Goal: Information Seeking & Learning: Learn about a topic

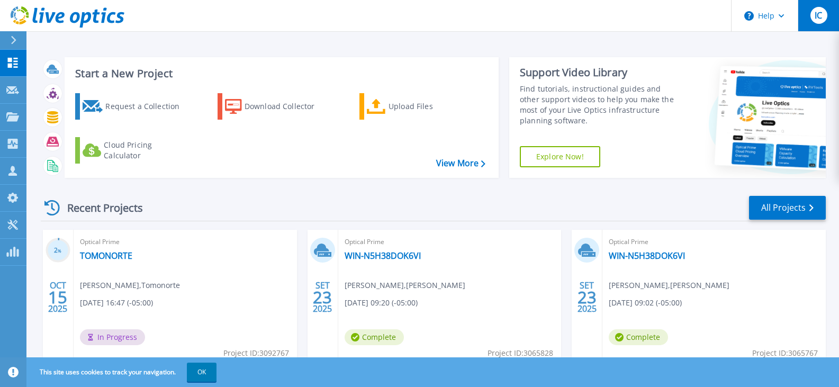
click at [810, 15] on div "IC" at bounding box center [818, 15] width 17 height 17
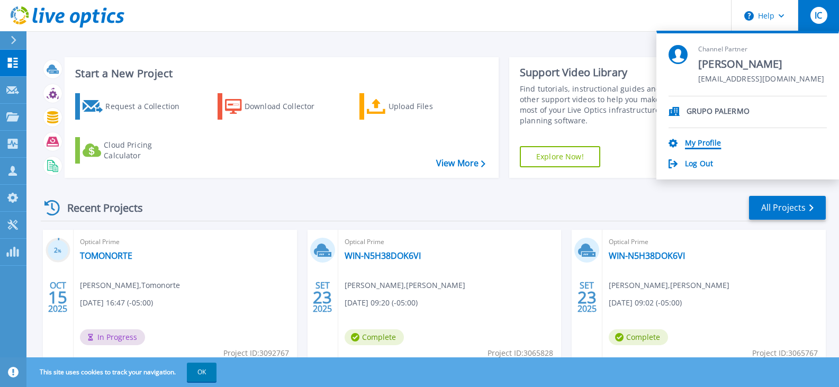
click at [708, 146] on link "My Profile" at bounding box center [703, 144] width 36 height 10
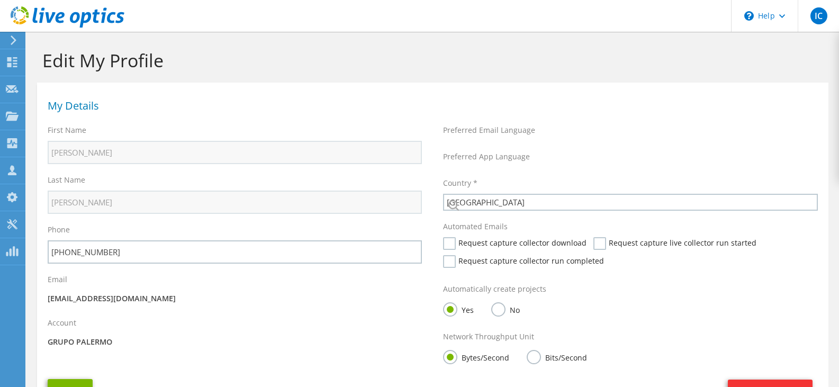
select select "168"
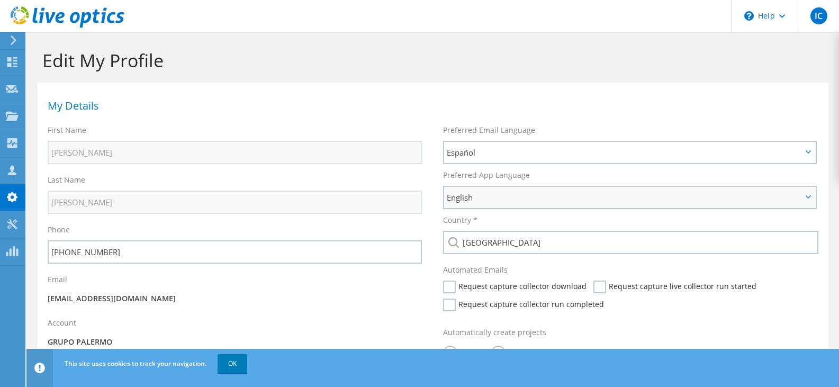
click at [531, 193] on span "English" at bounding box center [624, 197] width 355 height 13
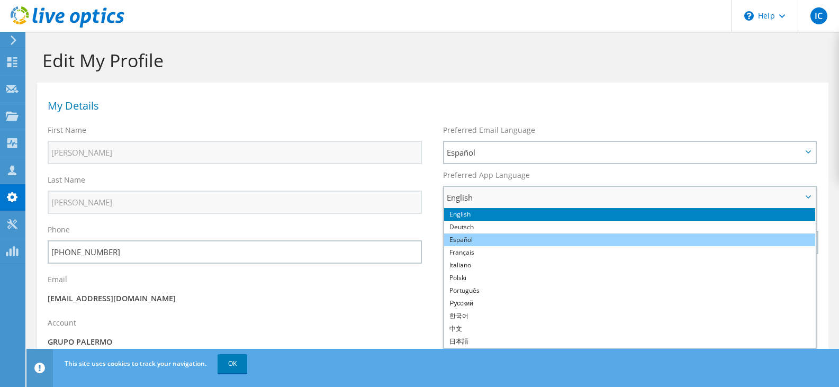
click at [522, 233] on li "Español" at bounding box center [629, 239] width 370 height 13
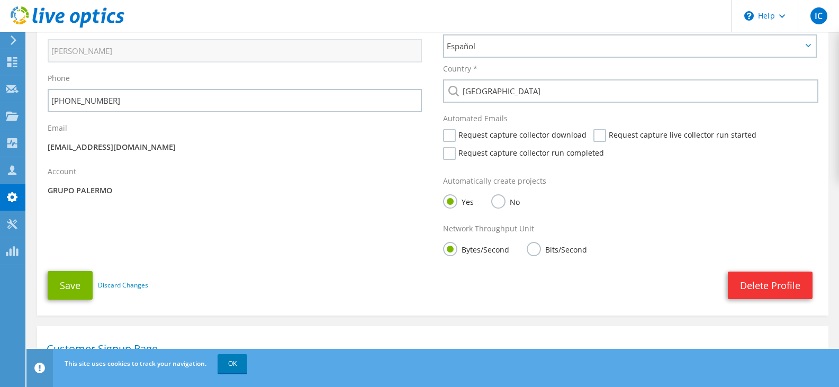
scroll to position [176, 0]
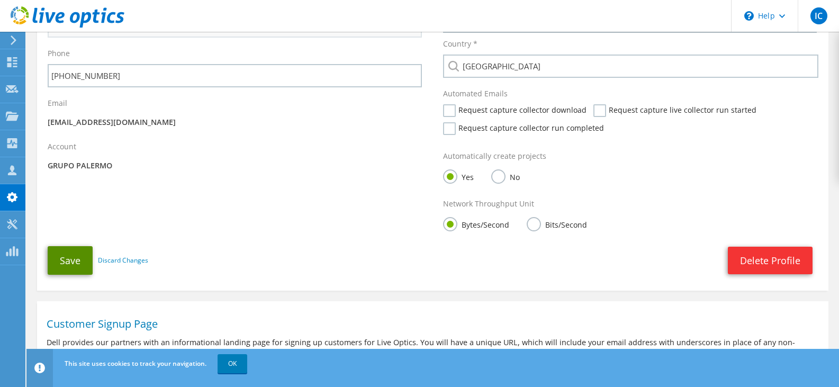
click at [71, 257] on button "Save" at bounding box center [70, 260] width 45 height 29
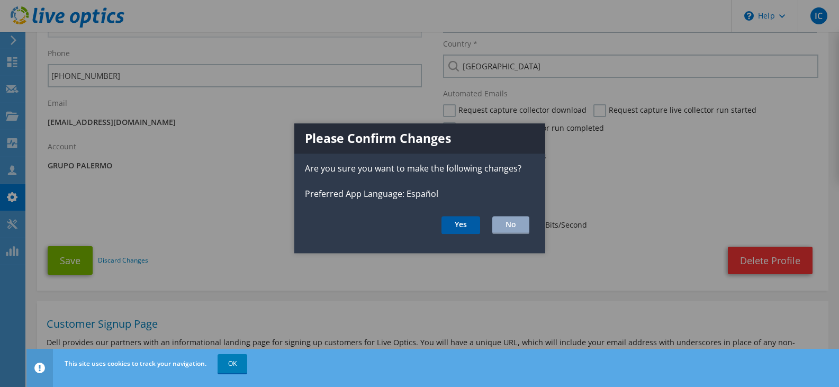
click at [464, 228] on button "Yes" at bounding box center [460, 225] width 39 height 18
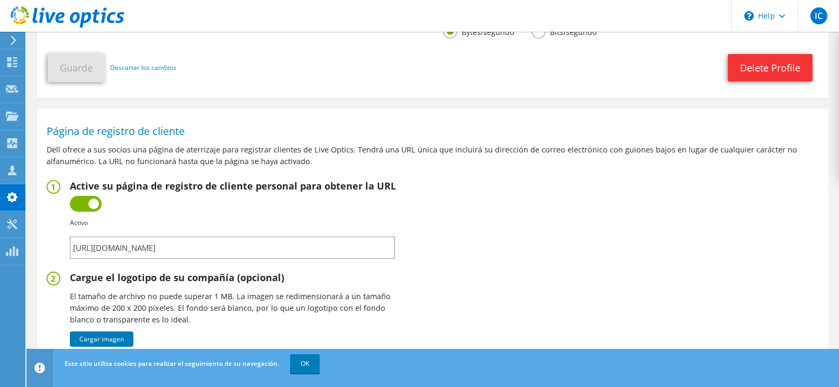
scroll to position [441, 0]
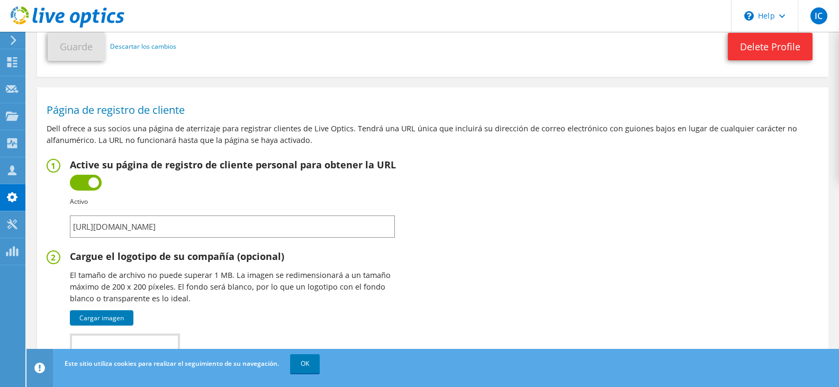
click at [341, 227] on input "https://app.liveoptics.com/signup/ichavez_grupopalermo_pe" at bounding box center [232, 226] width 325 height 22
click at [8, 58] on use at bounding box center [12, 62] width 10 height 10
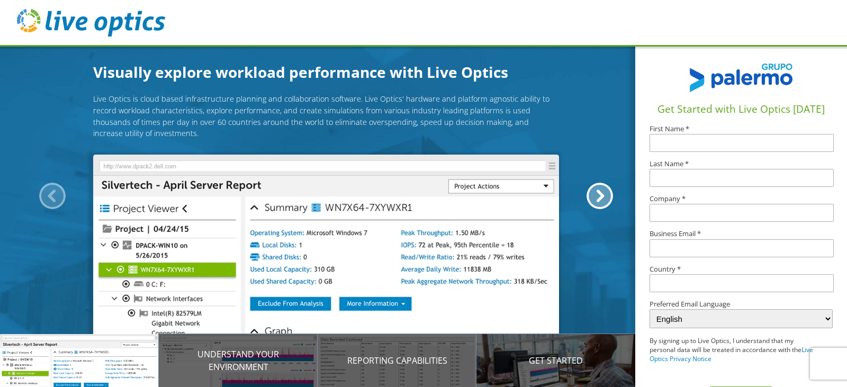
scroll to position [35, 0]
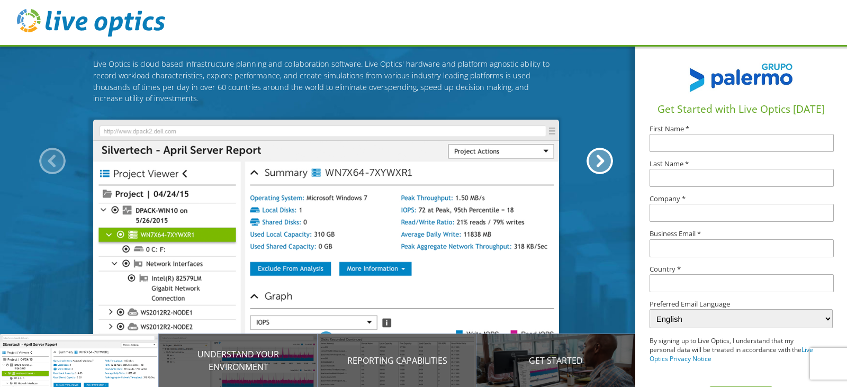
click at [723, 319] on select "English Deutsch Español Français Italiano Polski Português Русский 한국어 中文 日本語" at bounding box center [740, 318] width 183 height 19
select select "es-ES"
click at [649, 309] on select "English Deutsch Español Français Italiano Polski Português Русский 한국어 中文 日本語" at bounding box center [740, 318] width 183 height 19
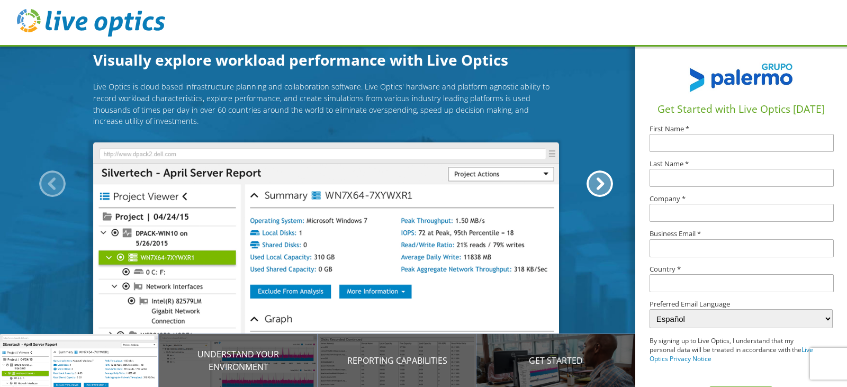
scroll to position [0, 0]
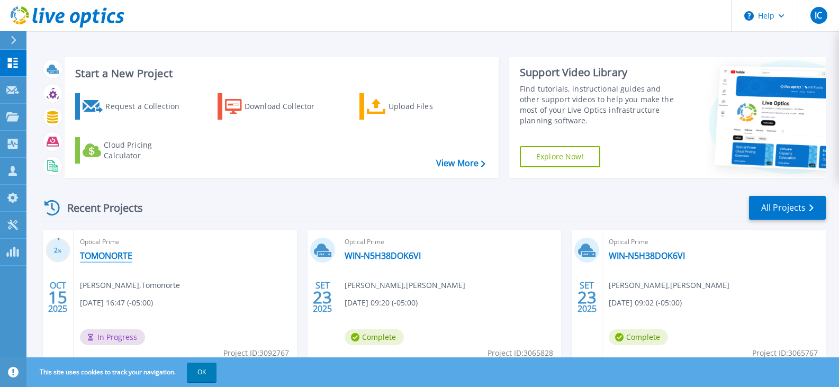
click at [107, 252] on link "TOMONORTE" at bounding box center [106, 255] width 52 height 11
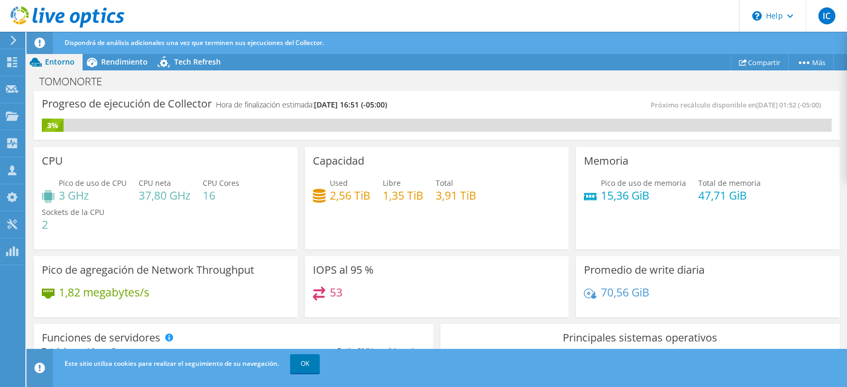
scroll to position [176, 0]
click at [311, 361] on link "OK" at bounding box center [305, 363] width 30 height 19
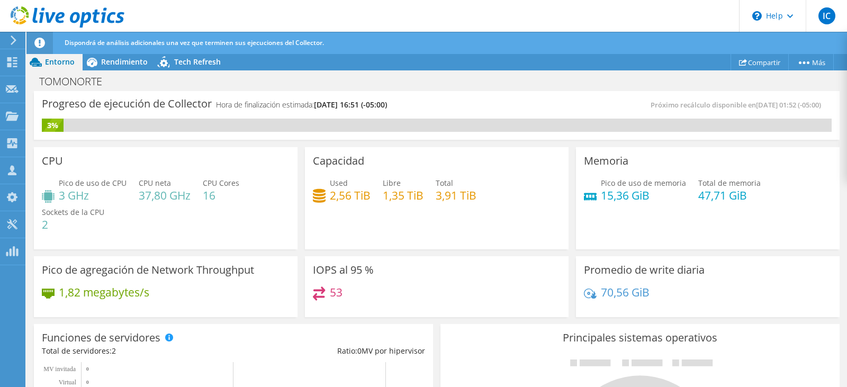
scroll to position [264, 0]
click at [127, 65] on span "Rendimiento" at bounding box center [124, 62] width 47 height 10
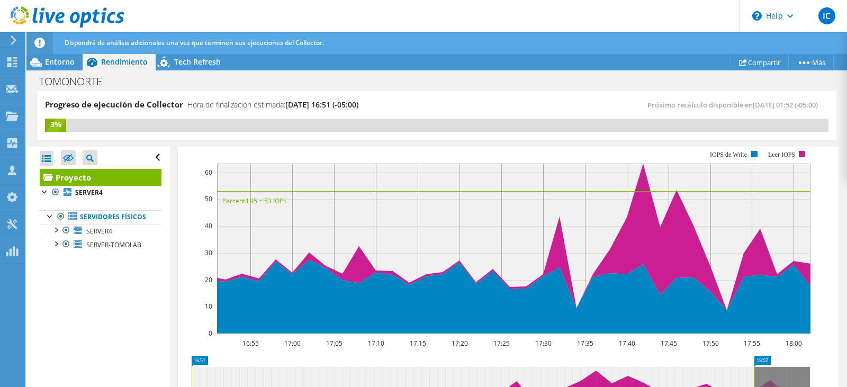
click at [61, 237] on div at bounding box center [66, 230] width 11 height 13
click at [56, 234] on div at bounding box center [55, 229] width 11 height 11
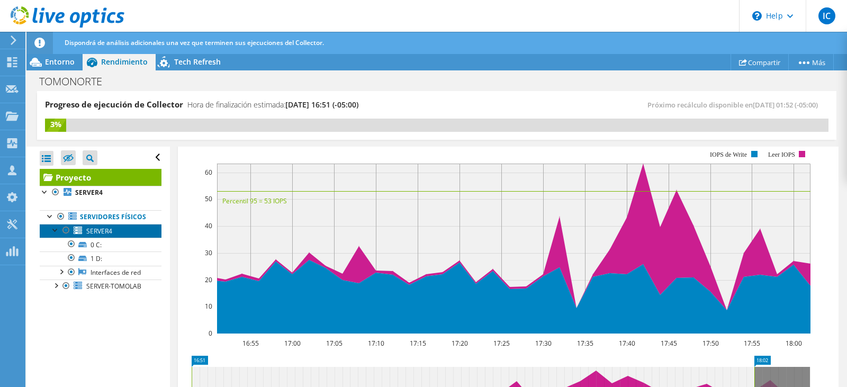
click at [115, 237] on link "SERVER4" at bounding box center [101, 231] width 122 height 14
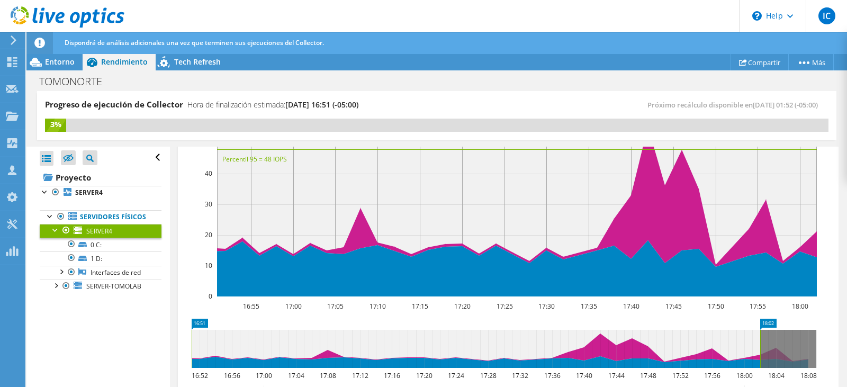
scroll to position [227, 0]
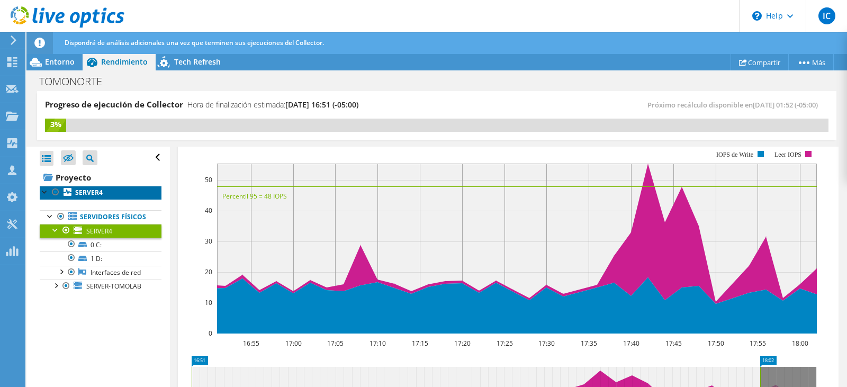
click at [95, 194] on b "SERVER4" at bounding box center [89, 192] width 28 height 9
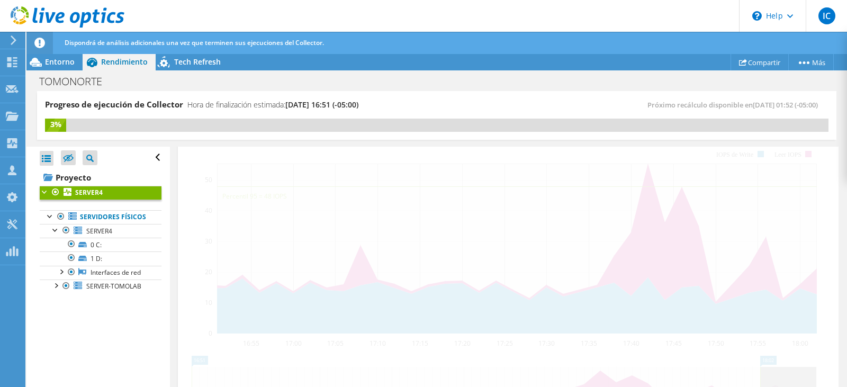
scroll to position [234, 0]
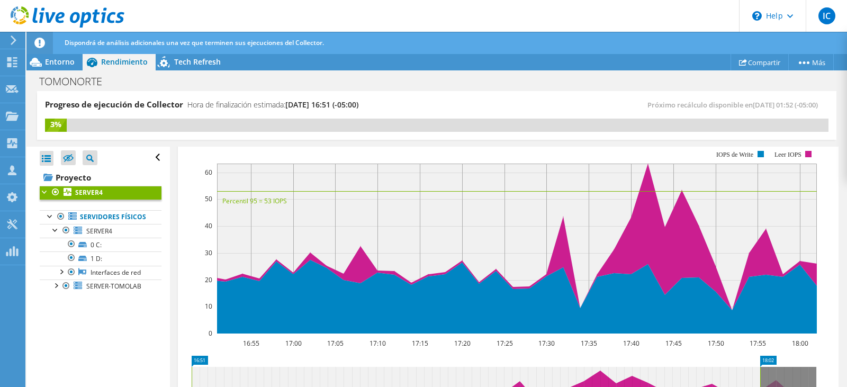
click at [84, 213] on link "Servidores físicos" at bounding box center [101, 217] width 122 height 14
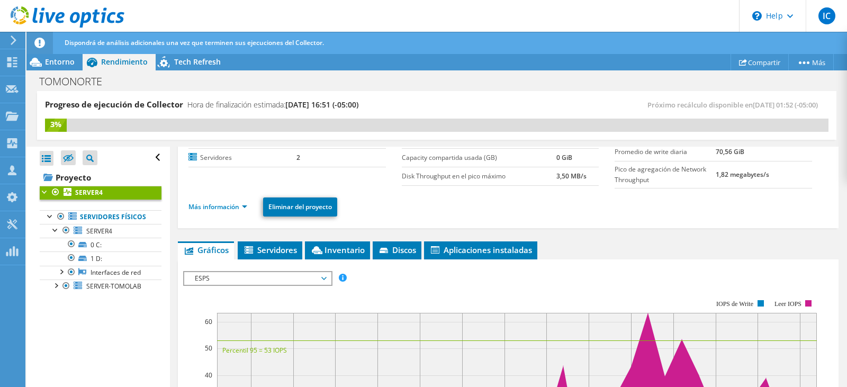
scroll to position [58, 0]
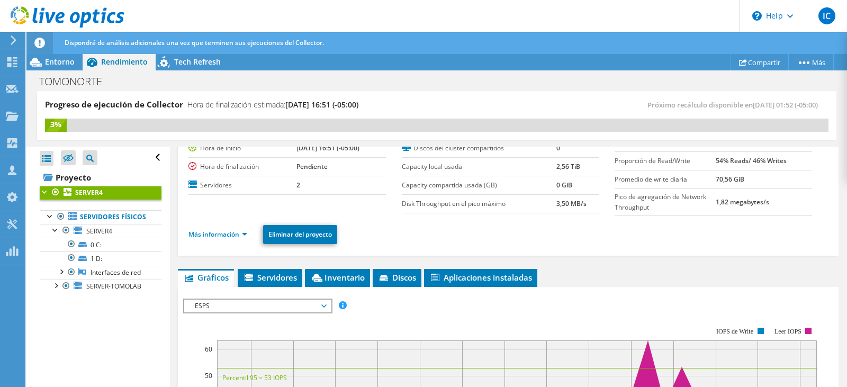
click at [260, 276] on span "Servidores" at bounding box center [270, 277] width 54 height 11
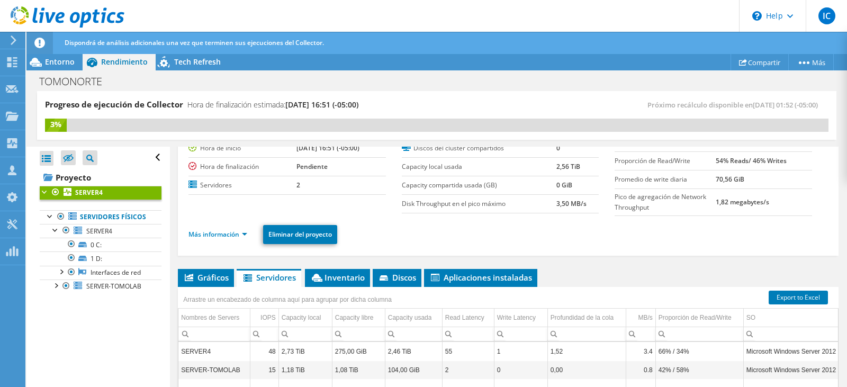
scroll to position [146, 0]
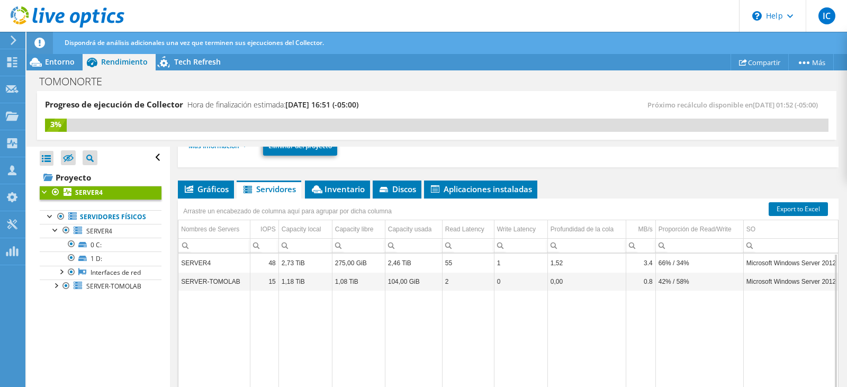
click at [346, 282] on td "1,08 TiB" at bounding box center [358, 281] width 53 height 19
click at [346, 260] on td "275,00 GiB" at bounding box center [358, 262] width 53 height 19
click at [340, 188] on span "Inventario" at bounding box center [337, 189] width 55 height 11
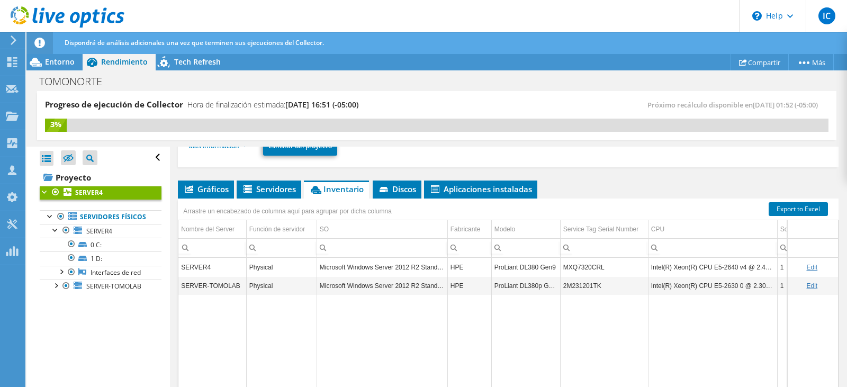
click at [397, 186] on span "Discos" at bounding box center [397, 189] width 38 height 11
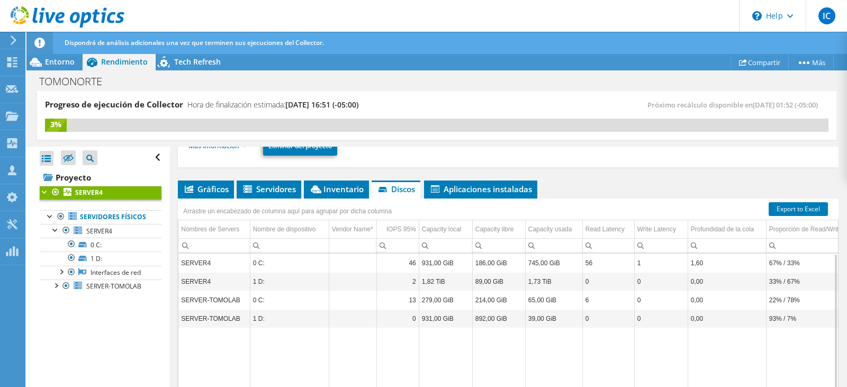
click at [357, 307] on td "Column Vendor Name*, Value" at bounding box center [353, 300] width 48 height 19
click at [463, 188] on span "Aplicaciones instaladas" at bounding box center [480, 189] width 103 height 11
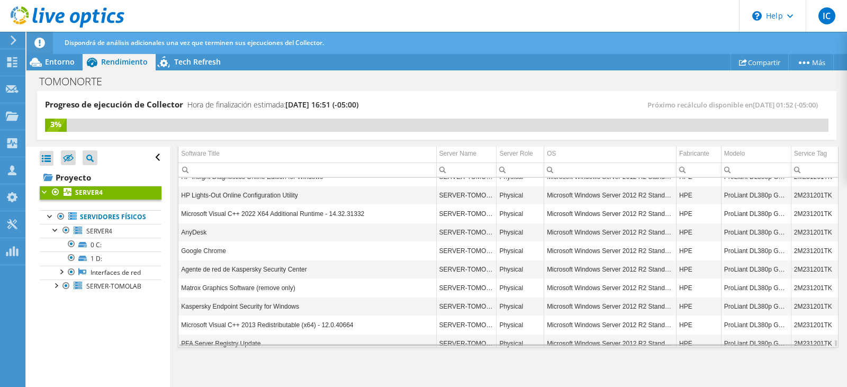
scroll to position [3632, 0]
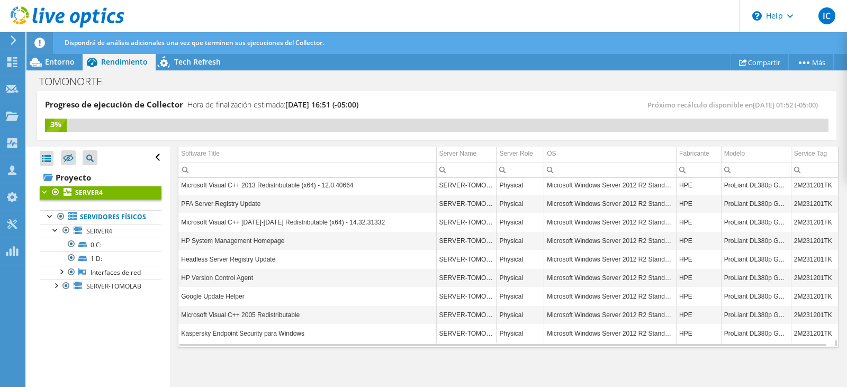
click at [52, 290] on div at bounding box center [55, 284] width 11 height 11
click at [111, 334] on link "Interfaces de red" at bounding box center [101, 328] width 122 height 14
click at [60, 331] on div at bounding box center [61, 326] width 11 height 11
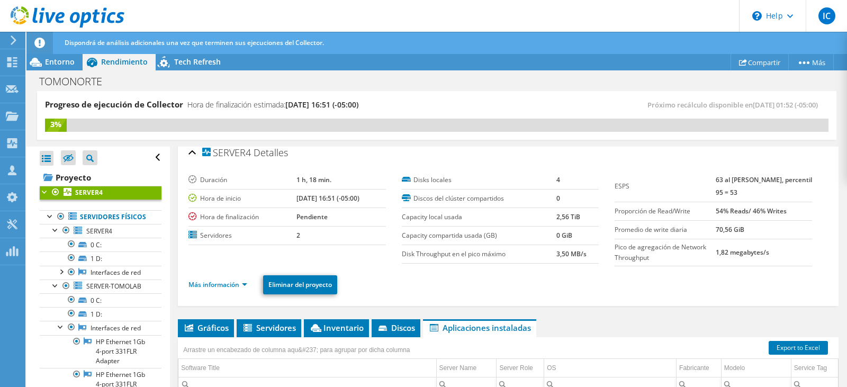
scroll to position [0, 0]
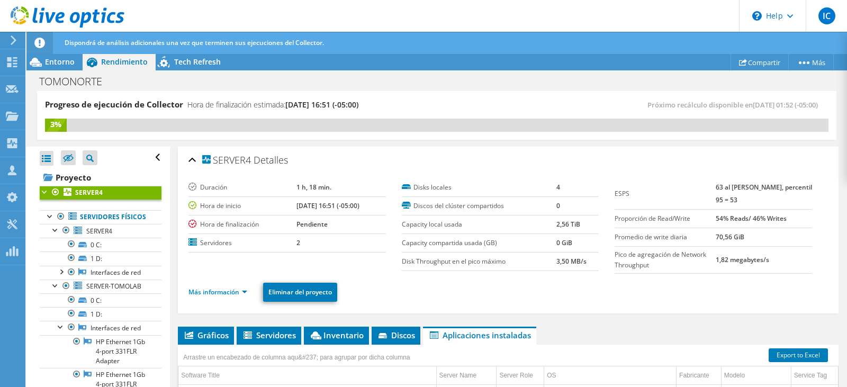
click at [93, 194] on b "SERVER4" at bounding box center [89, 192] width 28 height 9
click at [67, 63] on span "Entorno" at bounding box center [60, 62] width 30 height 10
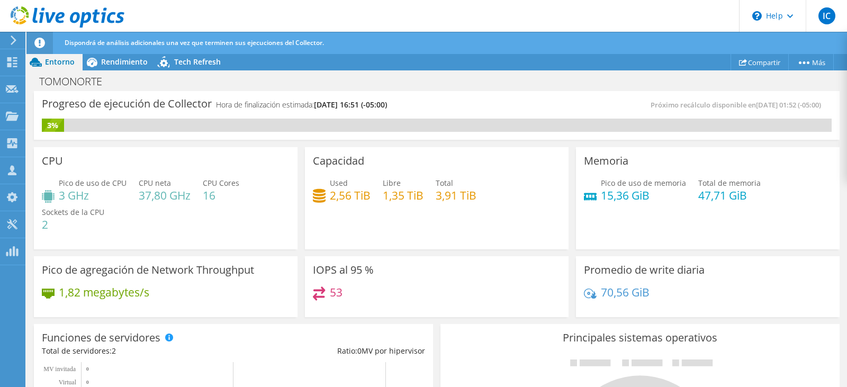
click at [118, 62] on span "Rendimiento" at bounding box center [124, 62] width 47 height 10
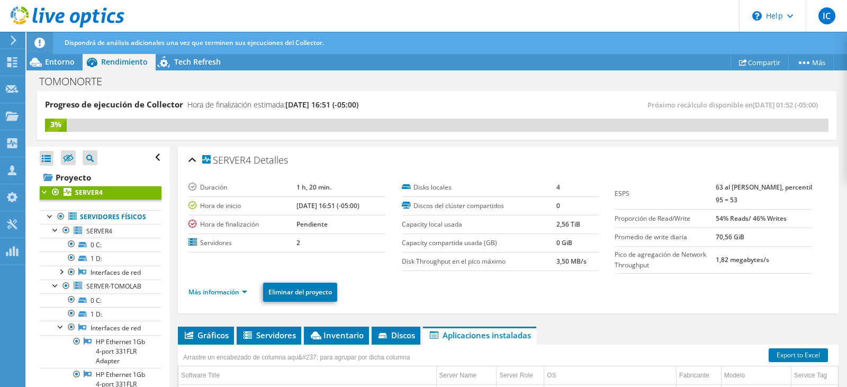
click at [206, 57] on span "Tech Refresh" at bounding box center [197, 62] width 47 height 10
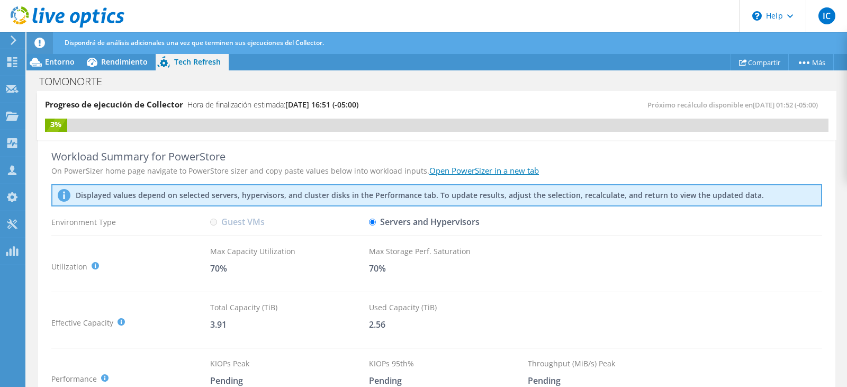
click at [114, 60] on span "Rendimiento" at bounding box center [124, 62] width 47 height 10
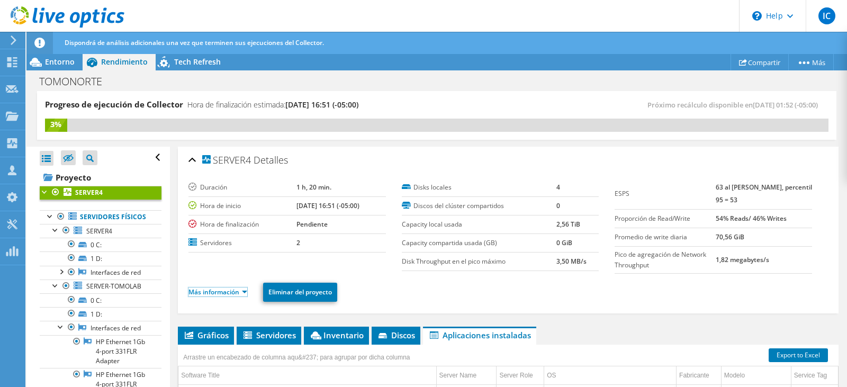
click at [220, 289] on link "Más información" at bounding box center [217, 291] width 59 height 9
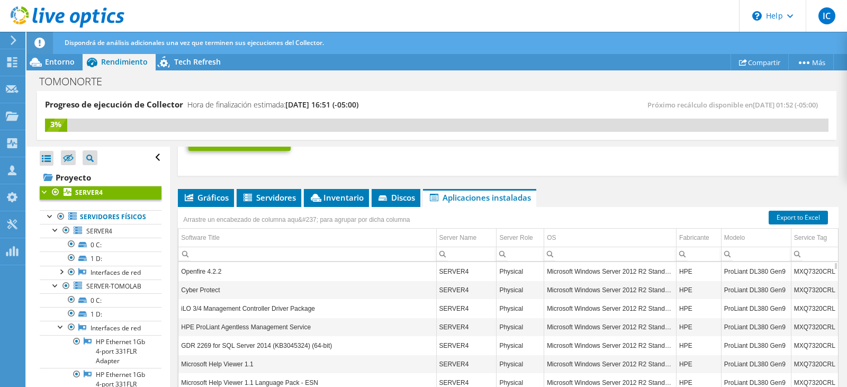
scroll to position [441, 0]
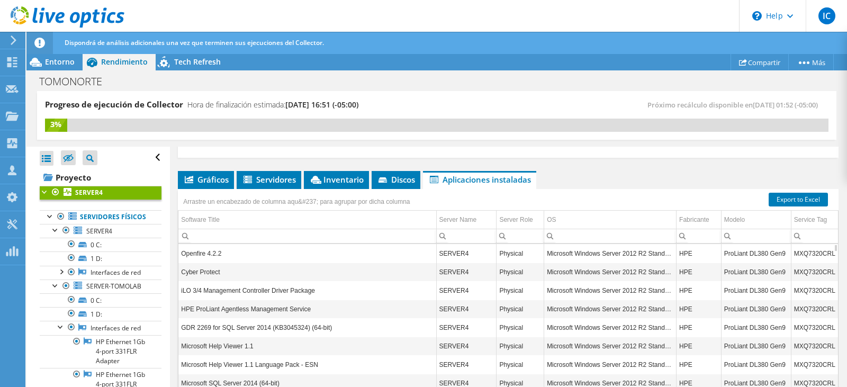
click at [393, 173] on li "Discos" at bounding box center [395, 180] width 49 height 18
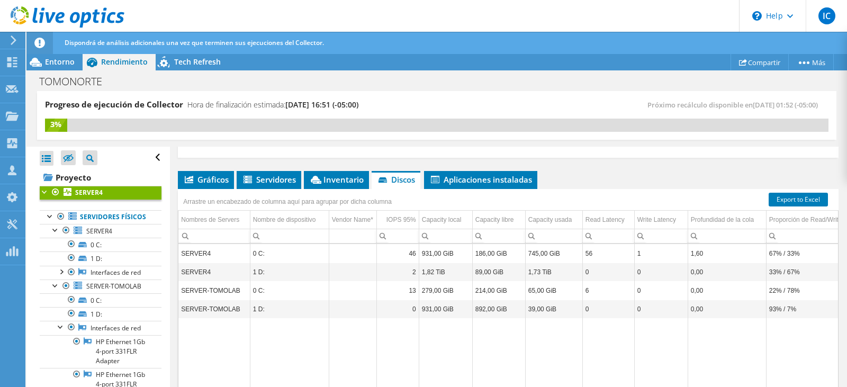
click at [342, 174] on li "Inventario" at bounding box center [336, 180] width 65 height 18
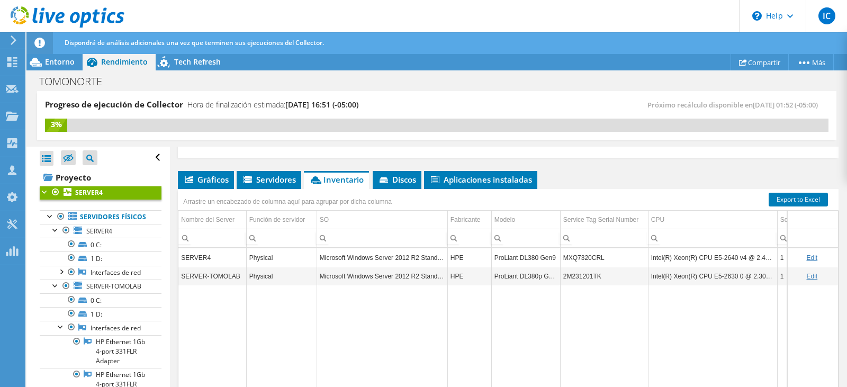
click at [277, 180] on span "Servidores" at bounding box center [269, 179] width 54 height 11
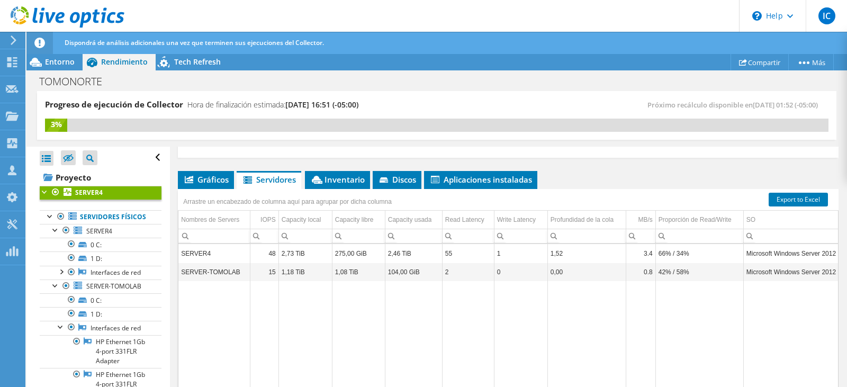
click at [223, 180] on span "Gráficos" at bounding box center [206, 179] width 46 height 11
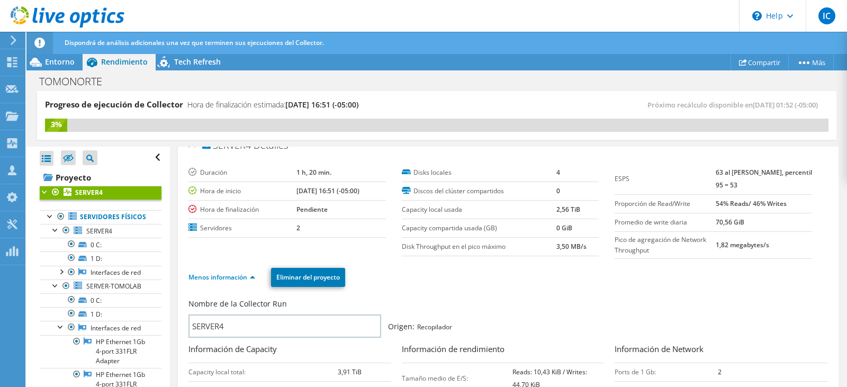
scroll to position [0, 0]
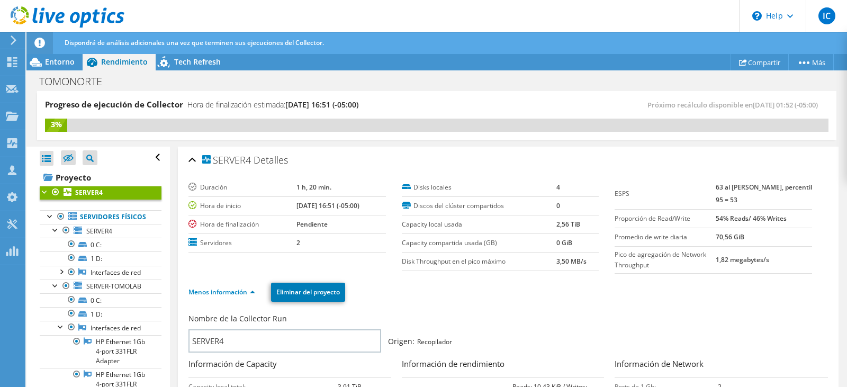
click at [175, 67] on div "Tech Refresh" at bounding box center [192, 61] width 73 height 17
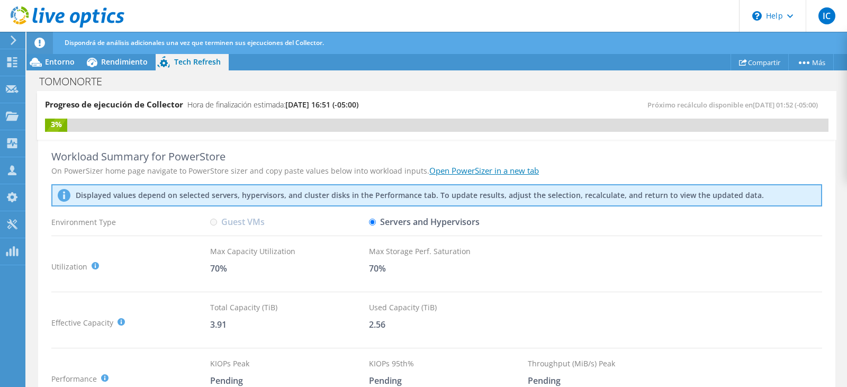
scroll to position [353, 0]
click at [121, 61] on span "Rendimiento" at bounding box center [124, 62] width 47 height 10
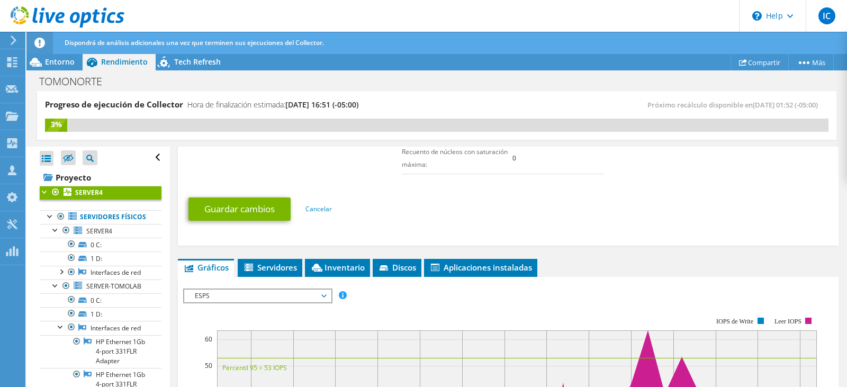
click at [55, 61] on span "Entorno" at bounding box center [60, 62] width 30 height 10
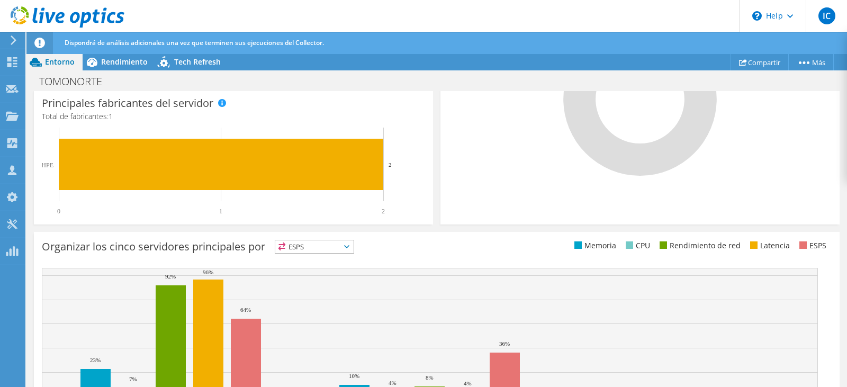
scroll to position [411, 0]
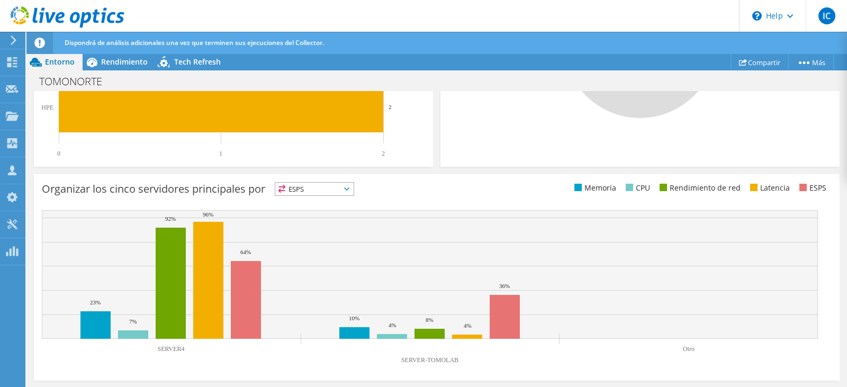
click at [307, 187] on span "ESPS" at bounding box center [314, 189] width 78 height 13
click at [315, 218] on li "Memoria" at bounding box center [314, 217] width 78 height 15
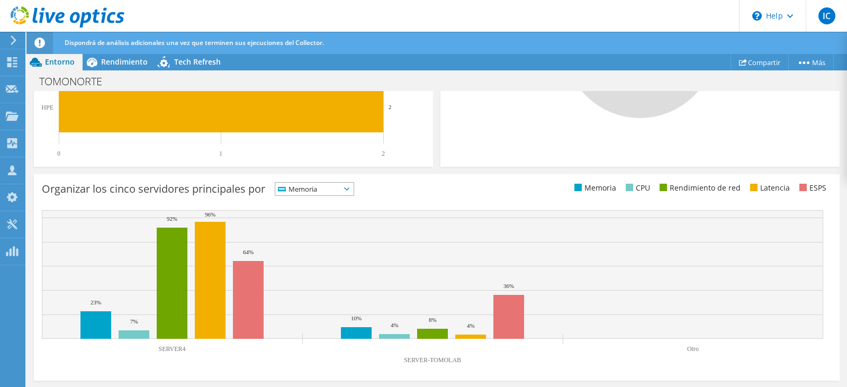
click at [321, 189] on span "Memoria" at bounding box center [307, 189] width 65 height 13
click at [318, 232] on li "CPU" at bounding box center [314, 232] width 78 height 15
click at [313, 187] on span "CPU" at bounding box center [307, 189] width 65 height 13
click at [312, 244] on li "Rendimiento de red" at bounding box center [314, 247] width 78 height 15
click at [310, 189] on span "Rendimiento de red" at bounding box center [319, 189] width 89 height 13
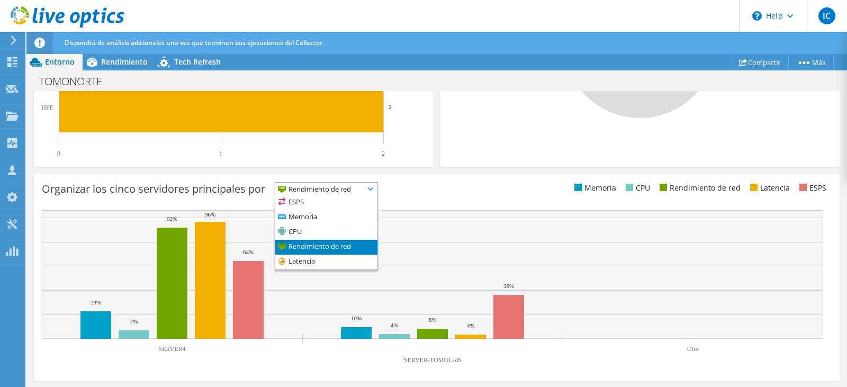
click at [310, 261] on li "Latencia" at bounding box center [326, 262] width 102 height 15
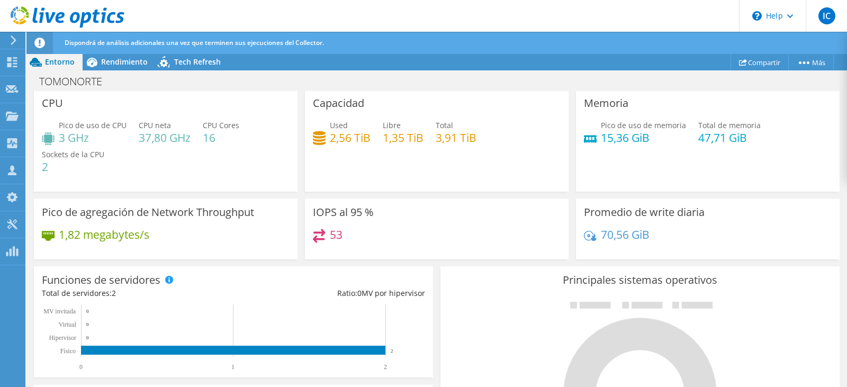
scroll to position [0, 0]
